Goal: Transaction & Acquisition: Purchase product/service

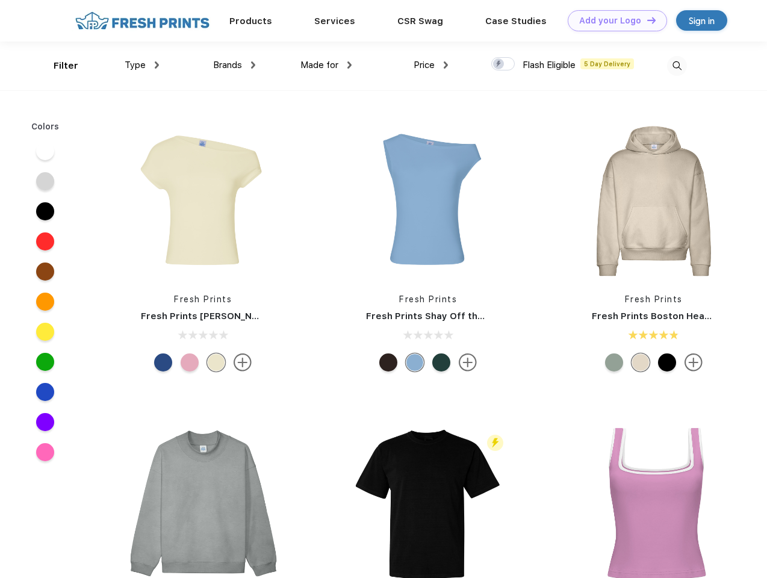
click at [613, 20] on link "Add your Logo Design Tool" at bounding box center [617, 20] width 99 height 21
click at [0, 0] on div "Design Tool" at bounding box center [0, 0] width 0 height 0
click at [646, 20] on link "Add your Logo Design Tool" at bounding box center [617, 20] width 99 height 21
click at [58, 66] on div "Filter" at bounding box center [66, 66] width 25 height 14
click at [142, 65] on span "Type" at bounding box center [135, 65] width 21 height 11
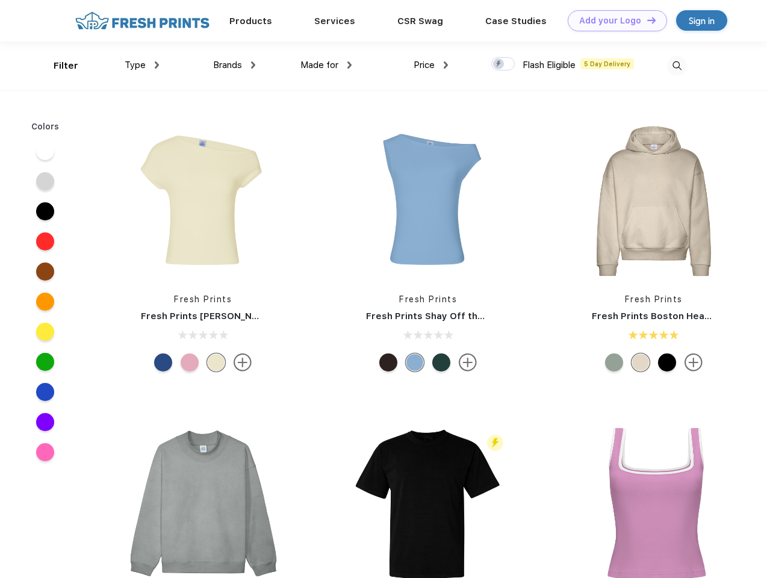
click at [234, 65] on span "Brands" at bounding box center [227, 65] width 29 height 11
click at [326, 65] on span "Made for" at bounding box center [319, 65] width 38 height 11
click at [431, 65] on span "Price" at bounding box center [423, 65] width 21 height 11
click at [503, 64] on div at bounding box center [502, 63] width 23 height 13
click at [499, 64] on input "checkbox" at bounding box center [495, 61] width 8 height 8
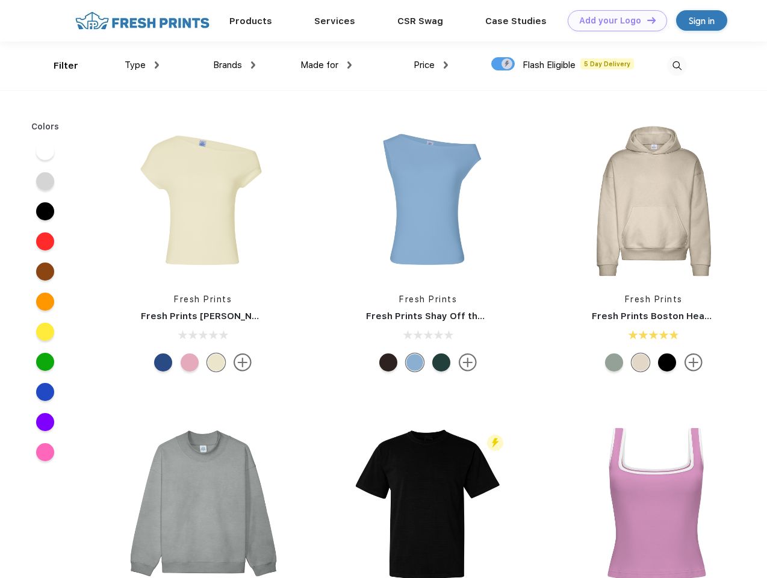
checkbox input "true"
click at [677, 66] on img at bounding box center [677, 67] width 20 height 20
